Goal: Task Accomplishment & Management: Manage account settings

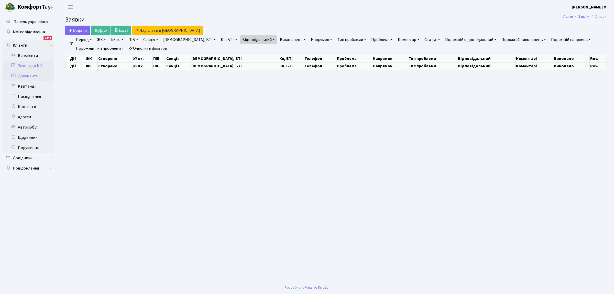
select select "25"
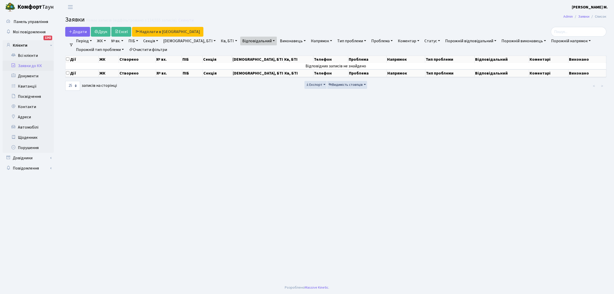
click at [28, 66] on link "Заявки до КК" at bounding box center [28, 66] width 51 height 10
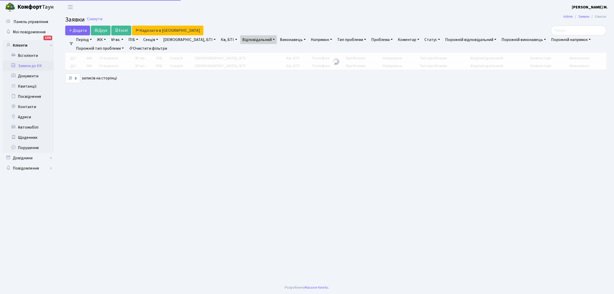
select select "25"
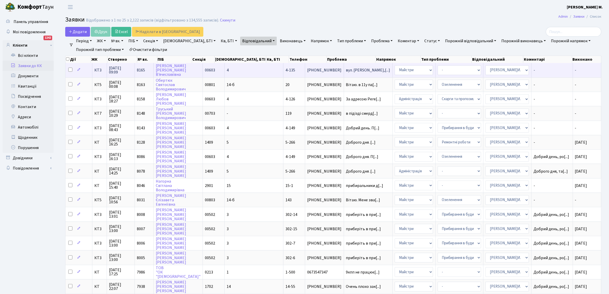
click at [305, 74] on td "(095) 388-77-86" at bounding box center [324, 70] width 39 height 14
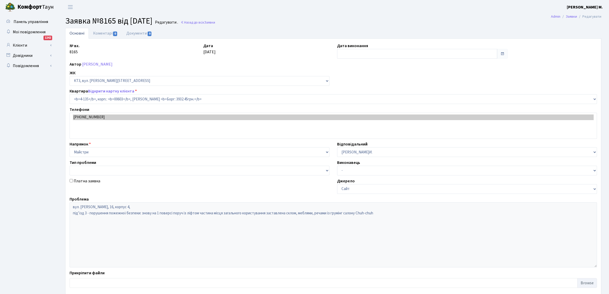
select select "16594"
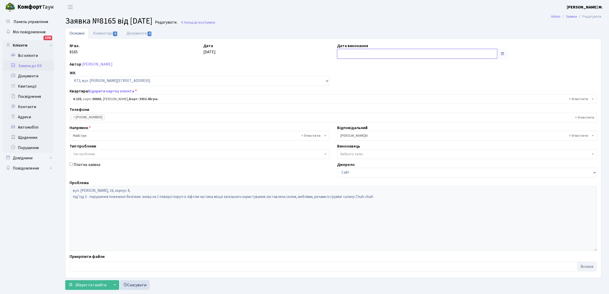
click at [345, 52] on input "text" at bounding box center [417, 54] width 160 height 10
click at [371, 104] on td "19" at bounding box center [373, 103] width 8 height 8
type input "[DATE]"
drag, startPoint x: 83, startPoint y: 287, endPoint x: 89, endPoint y: 283, distance: 7.7
click at [85, 286] on span "Зберегти і вийти" at bounding box center [90, 285] width 31 height 6
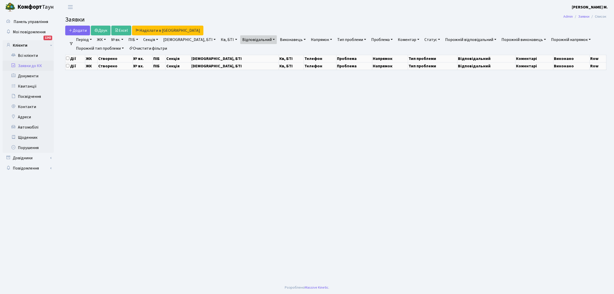
select select "25"
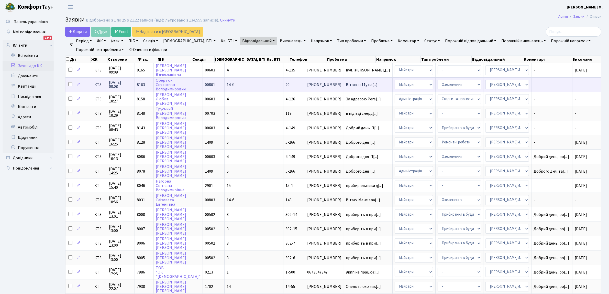
click at [344, 87] on td "Вітаю. в 11у па[...]" at bounding box center [368, 84] width 49 height 14
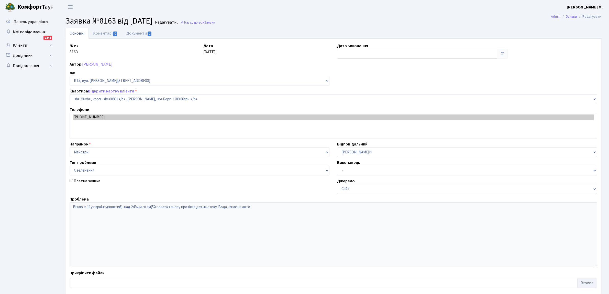
select select "17550"
select select "65"
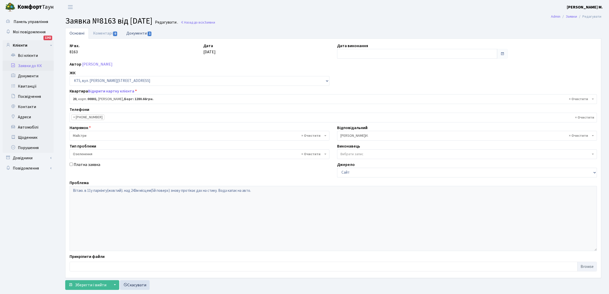
click at [149, 31] on span "1" at bounding box center [150, 33] width 4 height 5
select select "25"
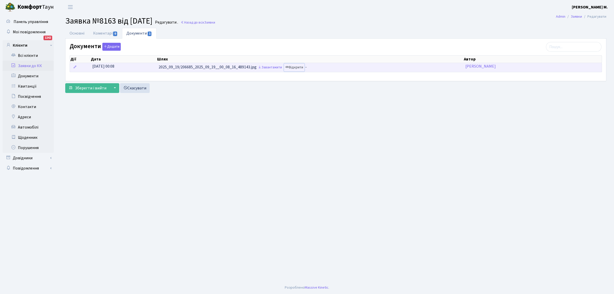
click at [293, 67] on link "Відкрити" at bounding box center [294, 67] width 20 height 8
click at [294, 67] on link "Відкрити" at bounding box center [294, 67] width 20 height 8
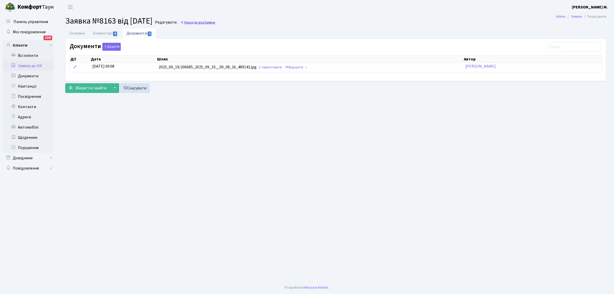
click at [210, 22] on link "Назад до всіх Заявки" at bounding box center [198, 22] width 35 height 5
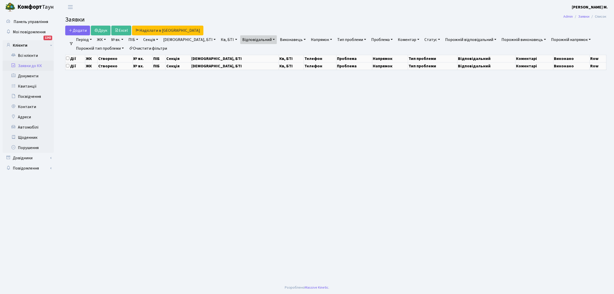
select select "25"
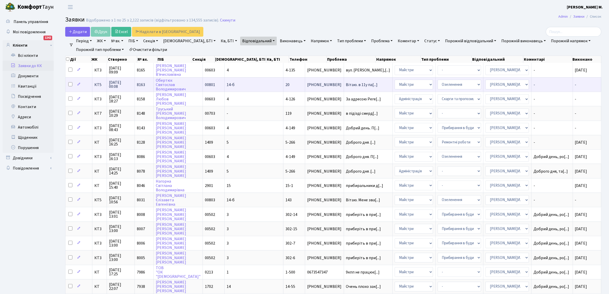
click at [307, 84] on span "[PHONE_NUMBER]" at bounding box center [324, 85] width 34 height 4
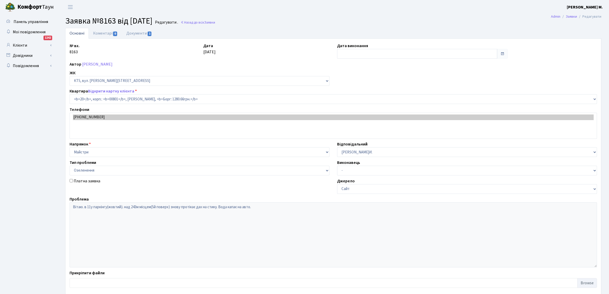
select select "17550"
select select "65"
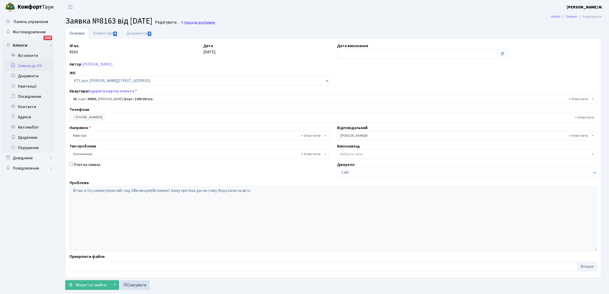
click at [215, 22] on link "Назад до всіх Заявки" at bounding box center [198, 22] width 35 height 5
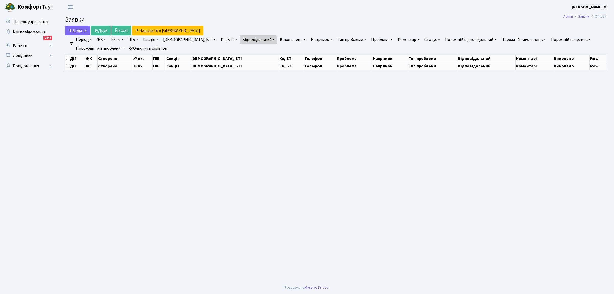
select select "25"
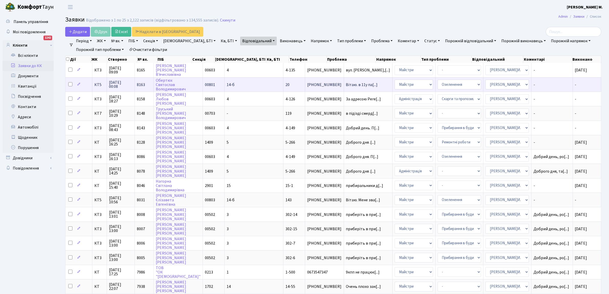
click at [307, 83] on span "[PHONE_NUMBER]" at bounding box center [324, 85] width 34 height 4
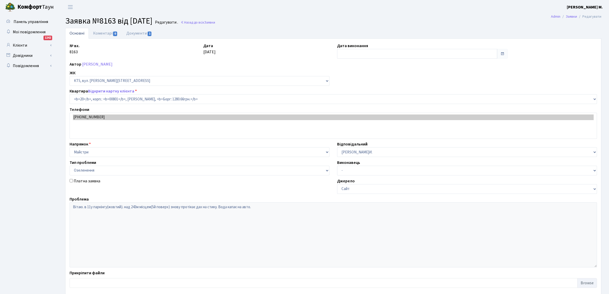
select select "17550"
select select "65"
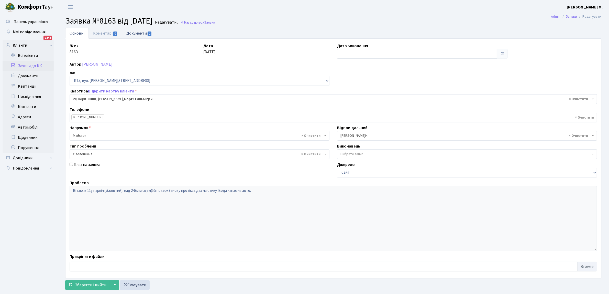
click at [149, 32] on span "1" at bounding box center [150, 33] width 4 height 5
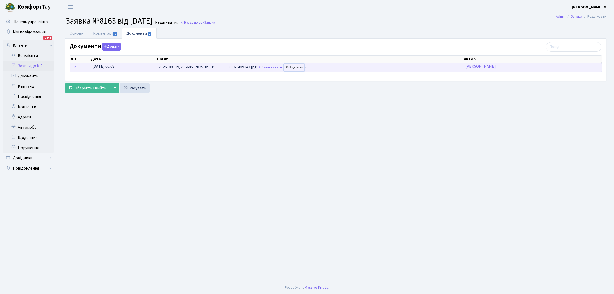
click at [291, 67] on link "Відкрити" at bounding box center [294, 67] width 20 height 8
drag, startPoint x: 206, startPoint y: 21, endPoint x: 207, endPoint y: 29, distance: 8.0
click at [206, 21] on link "Назад до всіх Заявки" at bounding box center [198, 22] width 35 height 5
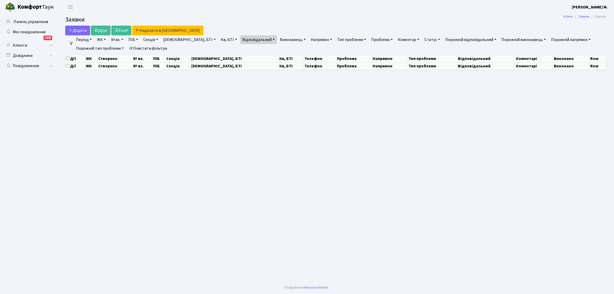
select select "25"
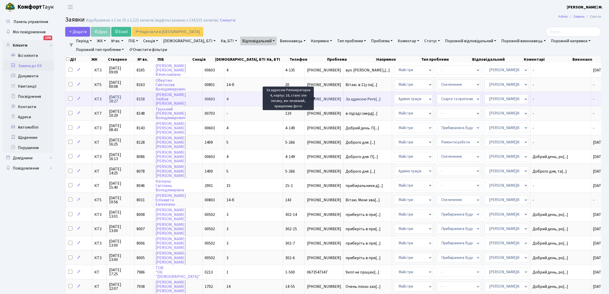
click at [346, 98] on span "За адресою Реге[...]" at bounding box center [363, 99] width 35 height 6
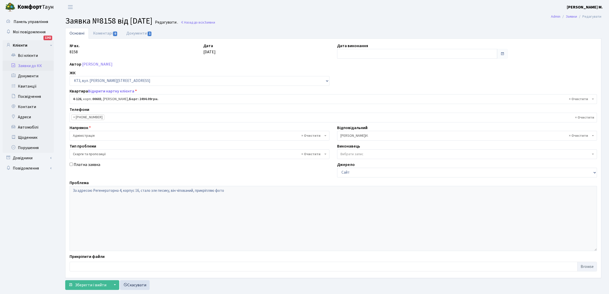
select select "16585"
select select "55"
click at [150, 32] on span "1" at bounding box center [150, 33] width 4 height 5
select select "25"
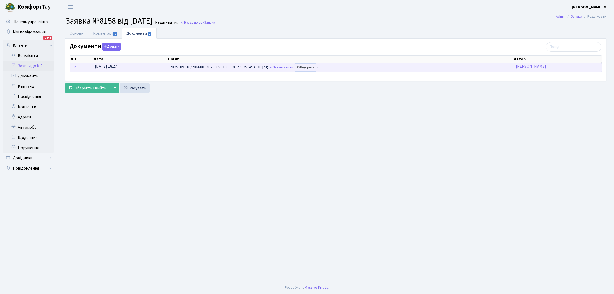
click at [304, 67] on link "Відкрити" at bounding box center [305, 67] width 20 height 8
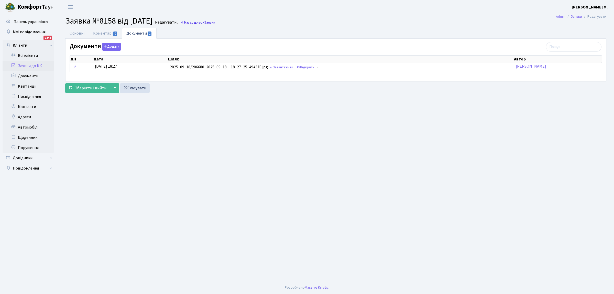
click at [212, 22] on link "Назад до всіх Заявки" at bounding box center [198, 22] width 35 height 5
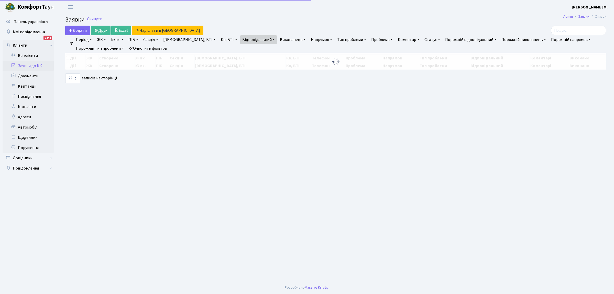
select select "25"
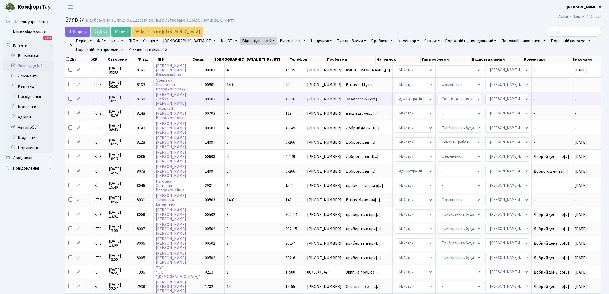
click at [535, 96] on td "-" at bounding box center [552, 99] width 41 height 14
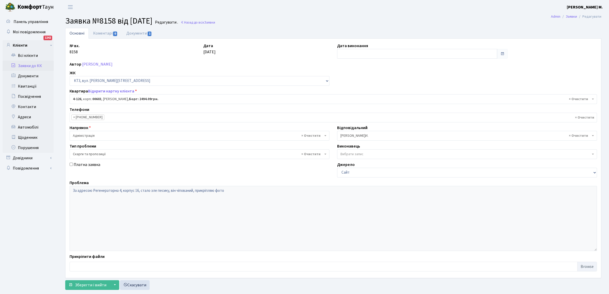
select select "16585"
select select "55"
click at [361, 53] on input "text" at bounding box center [417, 54] width 160 height 10
click at [373, 102] on td "19" at bounding box center [373, 103] width 8 height 8
type input "[DATE]"
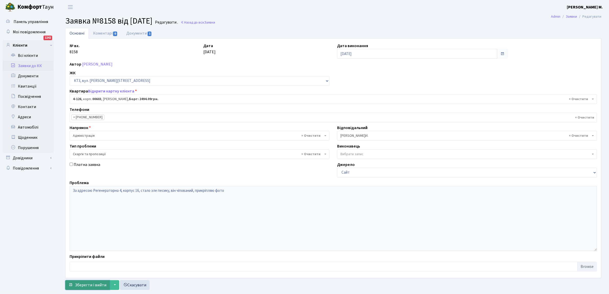
click at [92, 284] on span "Зберегти і вийти" at bounding box center [90, 285] width 31 height 6
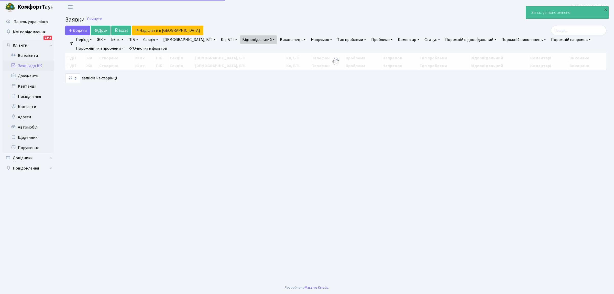
select select "25"
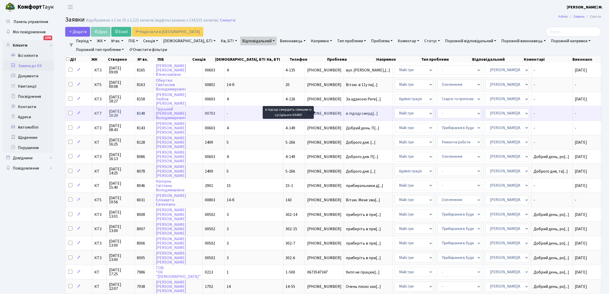
click at [346, 112] on span "в підізді смерд[...]" at bounding box center [362, 114] width 32 height 6
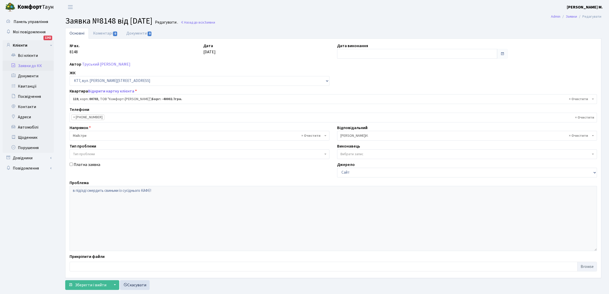
select select "18519"
click at [345, 52] on input "text" at bounding box center [417, 54] width 160 height 10
click at [373, 100] on td "19" at bounding box center [373, 103] width 8 height 8
type input "[DATE]"
click at [82, 284] on span "Зберегти і вийти" at bounding box center [90, 285] width 31 height 6
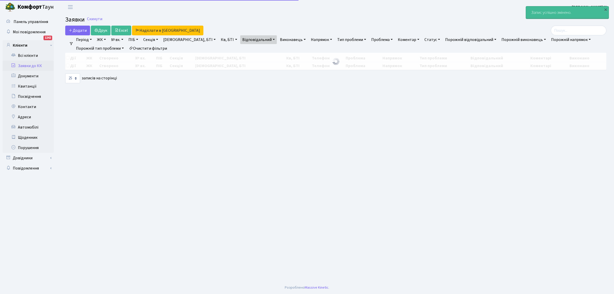
select select "25"
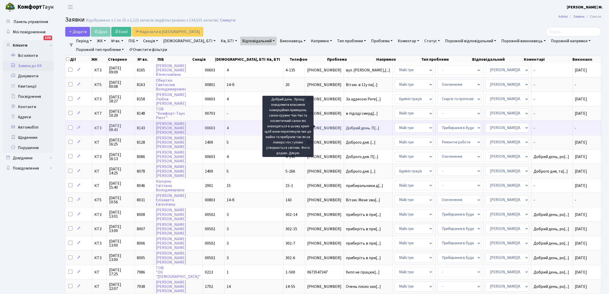
click at [346, 125] on span "Добрий день. П[...]" at bounding box center [363, 128] width 34 height 6
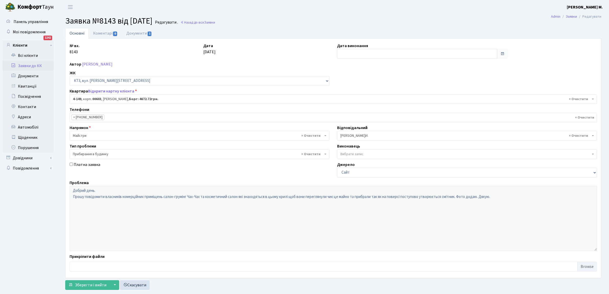
select select "16608"
select select "58"
click at [353, 55] on input "text" at bounding box center [417, 54] width 160 height 10
click at [373, 103] on td "19" at bounding box center [373, 103] width 8 height 8
type input "[DATE]"
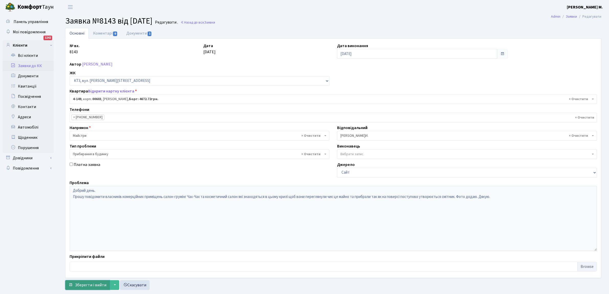
click at [86, 285] on span "Зберегти і вийти" at bounding box center [90, 285] width 31 height 6
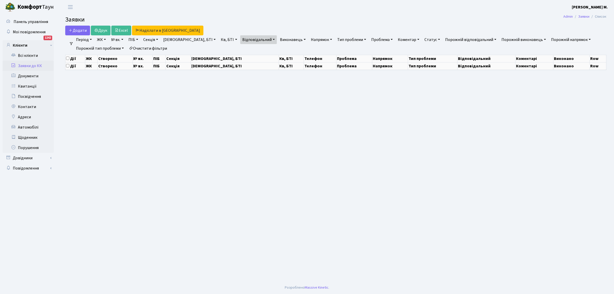
select select "25"
